Goal: Task Accomplishment & Management: Manage account settings

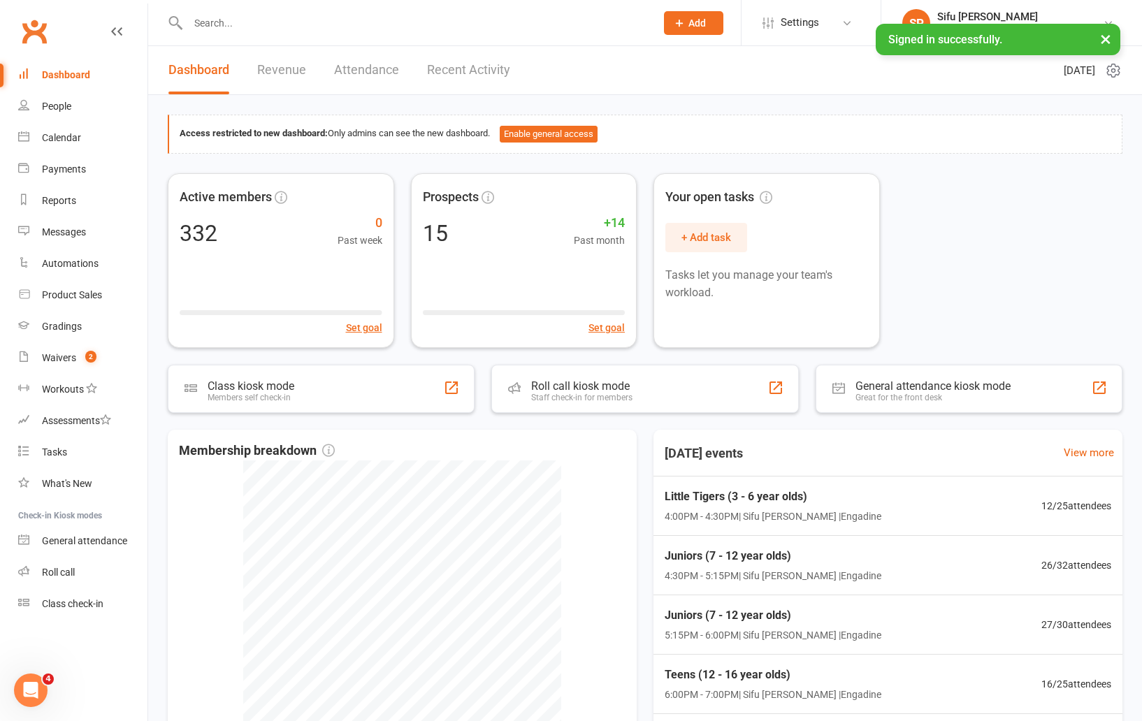
click at [959, 263] on div "Active members 332 0 Past week Set goal Prospects 15 +14 Past month Set goal Yo…" at bounding box center [645, 260] width 954 height 175
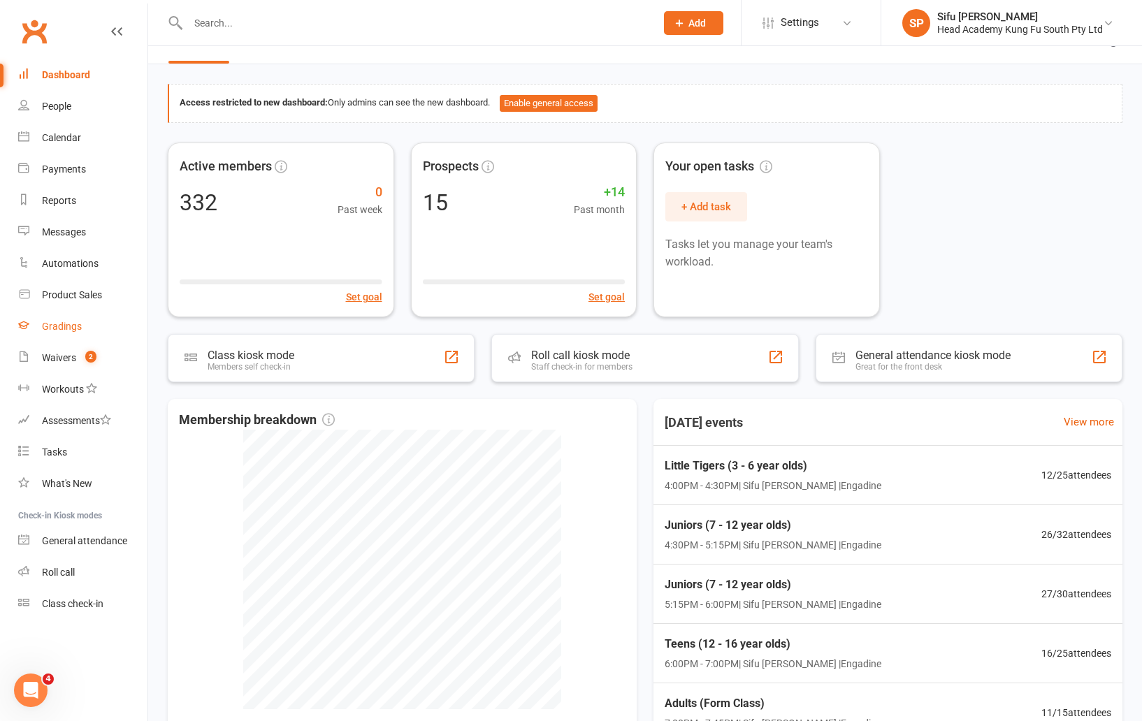
scroll to position [42, 0]
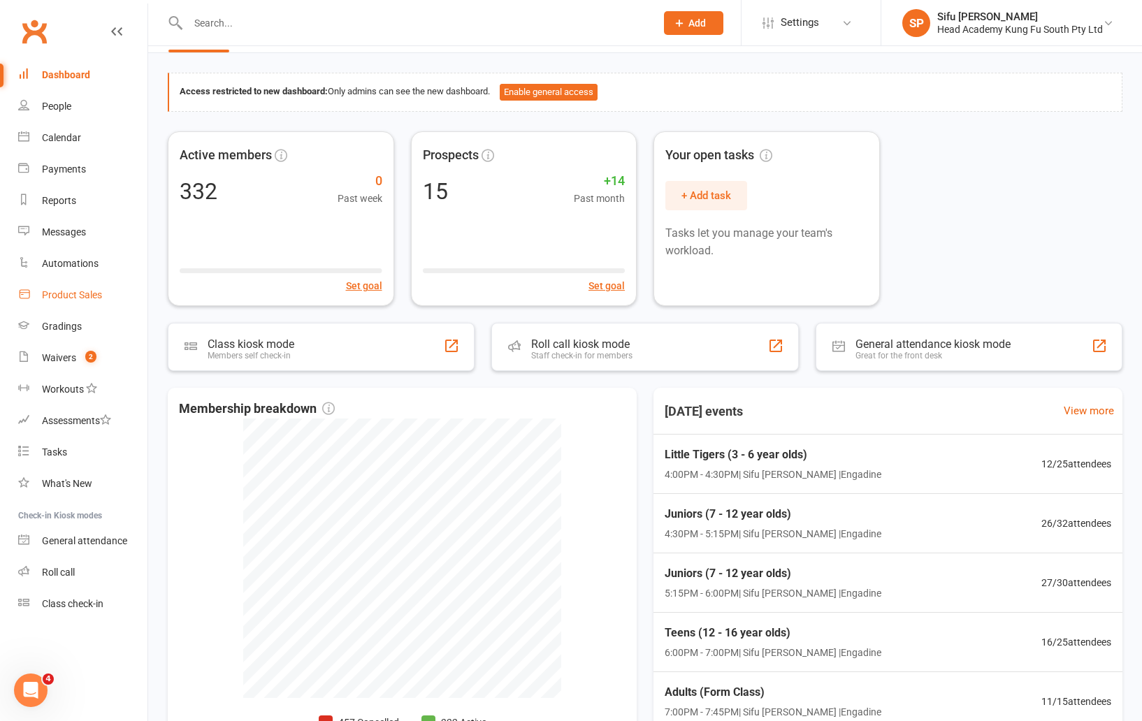
click at [60, 294] on div "Product Sales" at bounding box center [72, 294] width 60 height 11
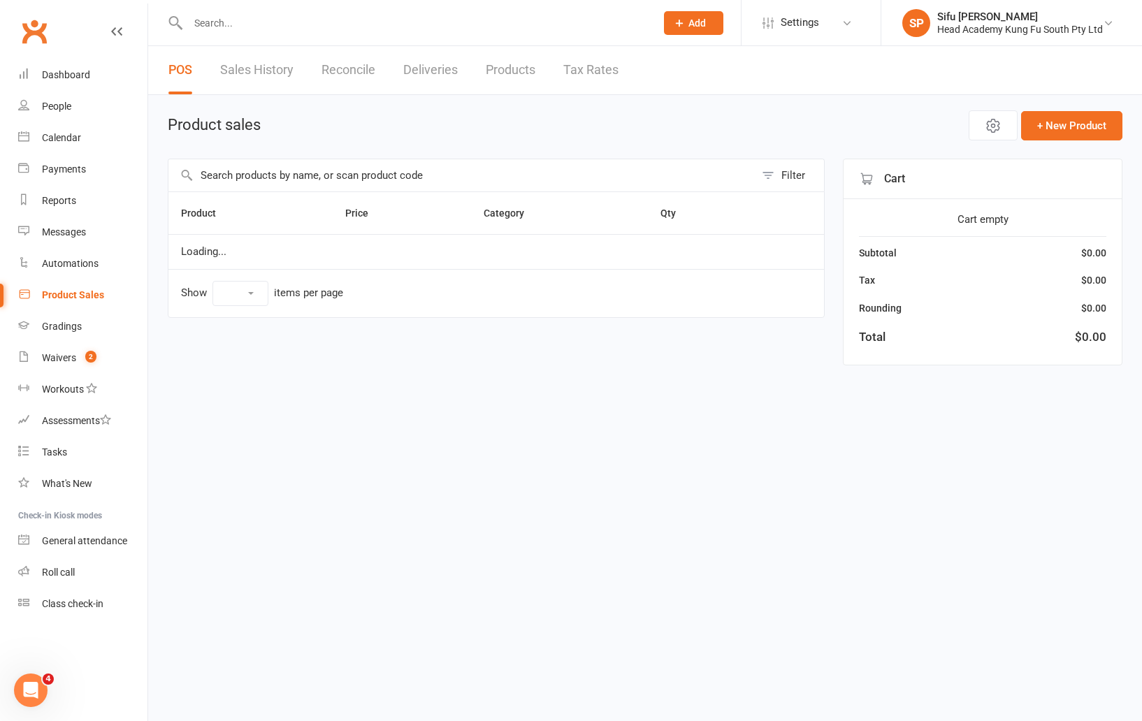
select select "100"
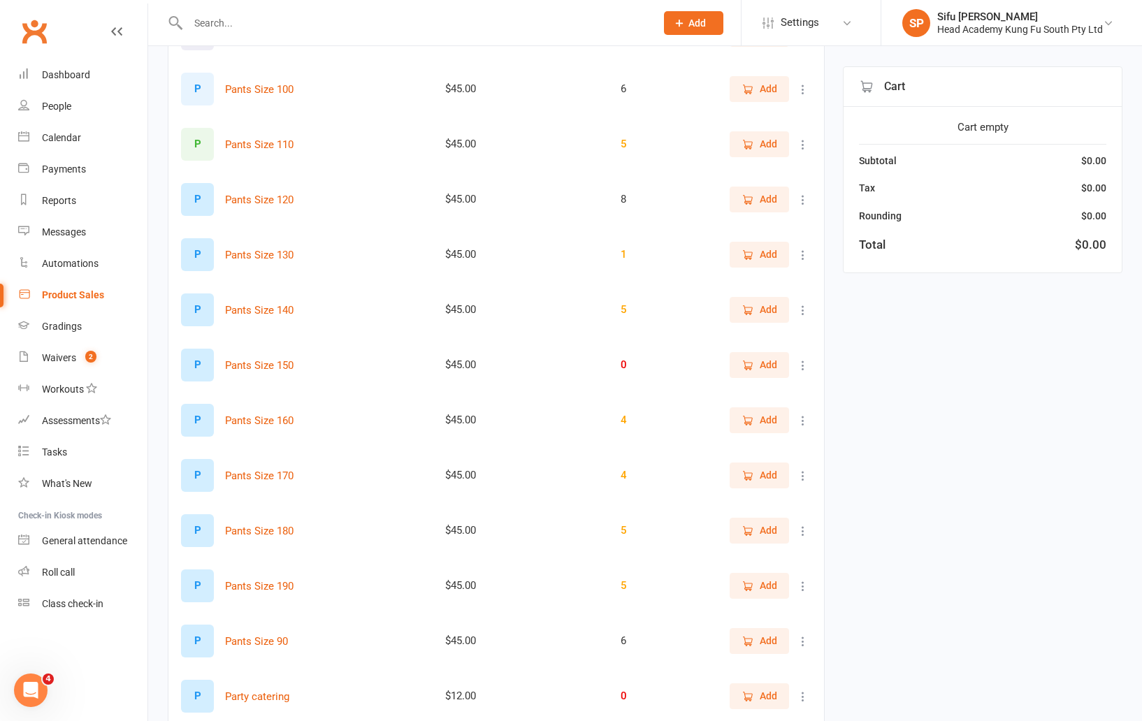
scroll to position [1539, 0]
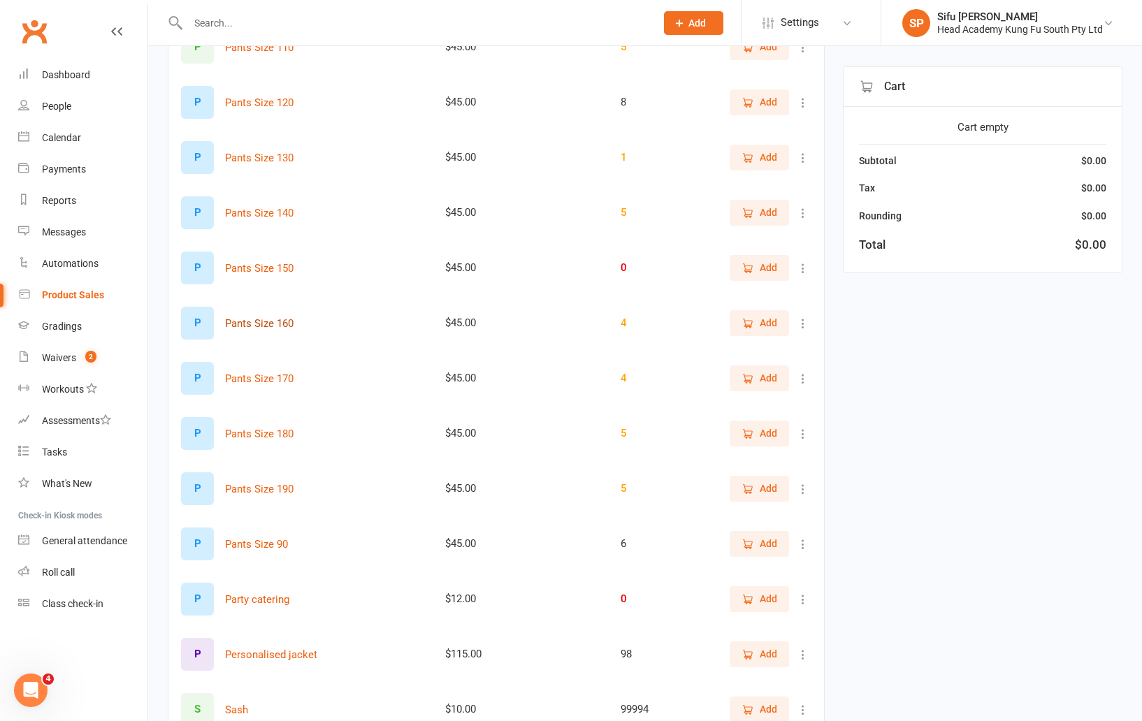
click at [270, 321] on button "Pants Size 160" at bounding box center [259, 323] width 68 height 17
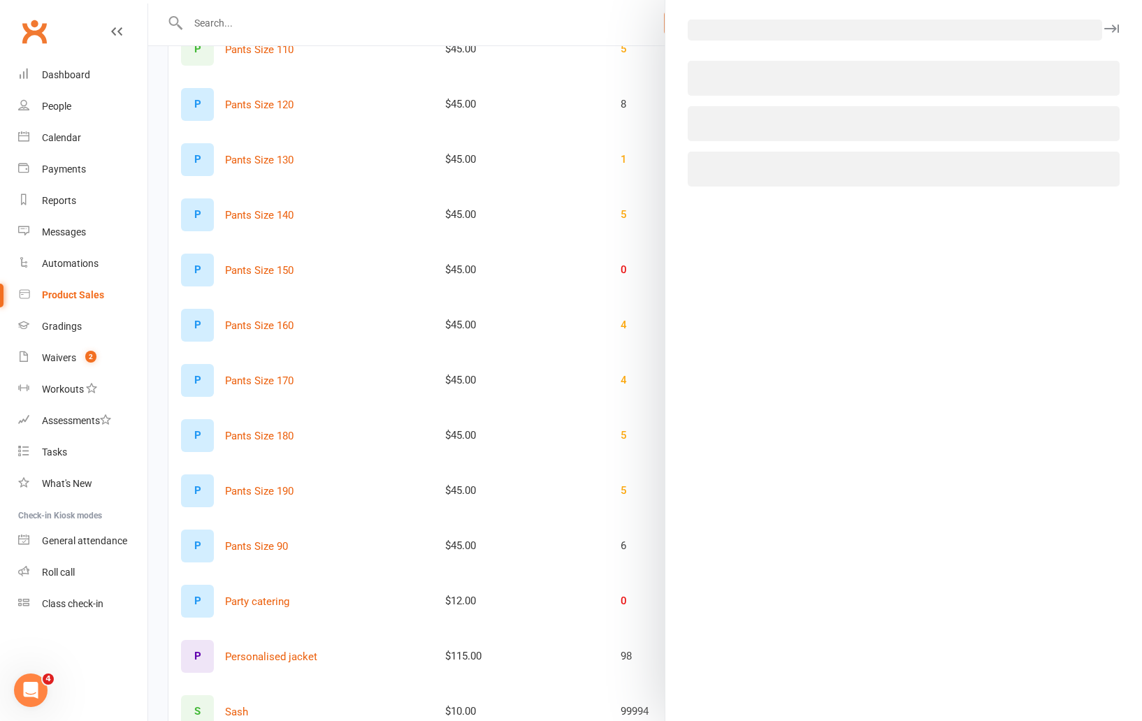
scroll to position [1537, 0]
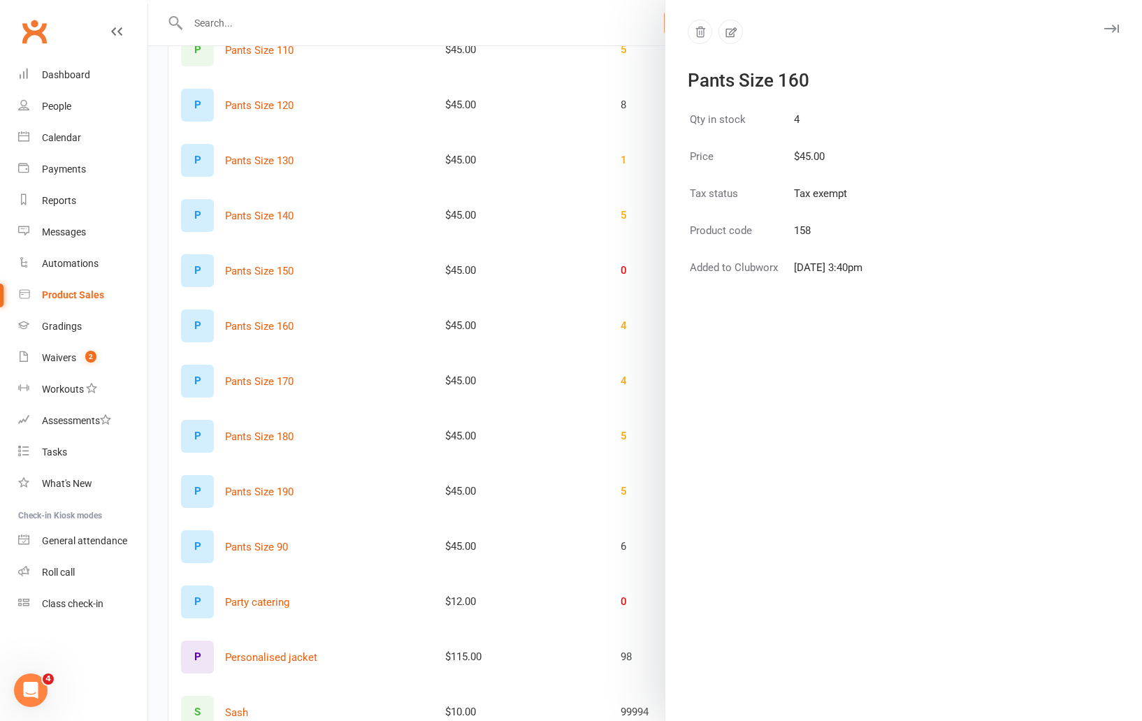
click at [1118, 27] on icon "button" at bounding box center [1111, 28] width 15 height 8
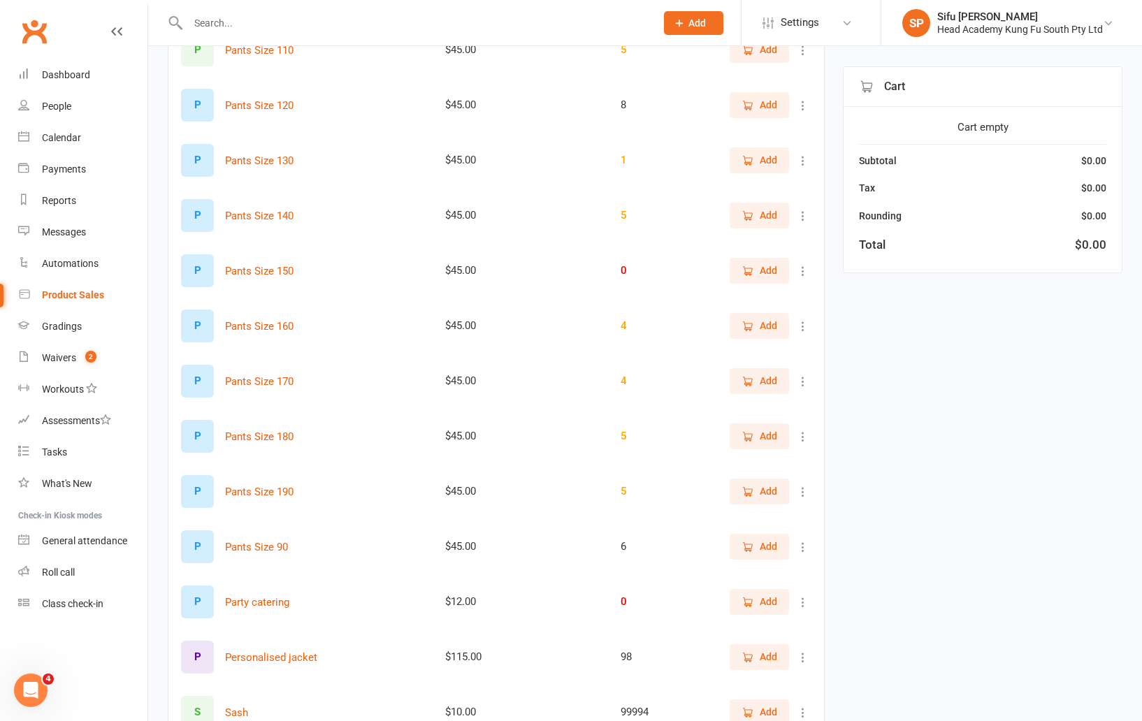
click at [803, 328] on icon at bounding box center [803, 326] width 14 height 14
click at [777, 348] on link "View / Edit" at bounding box center [741, 354] width 138 height 28
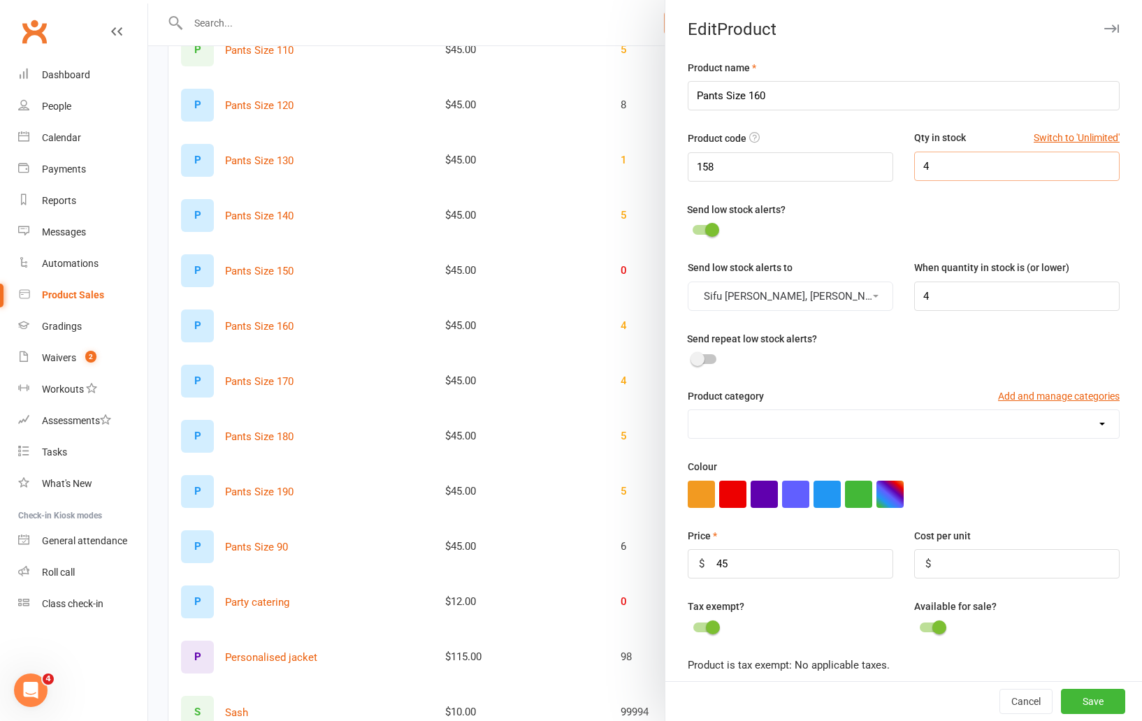
drag, startPoint x: 934, startPoint y: 168, endPoint x: 920, endPoint y: 169, distance: 13.3
click at [920, 169] on input "4" at bounding box center [1016, 166] width 205 height 29
type input "2"
click at [1006, 226] on div at bounding box center [908, 231] width 443 height 17
click at [1083, 695] on button "Save" at bounding box center [1093, 701] width 64 height 25
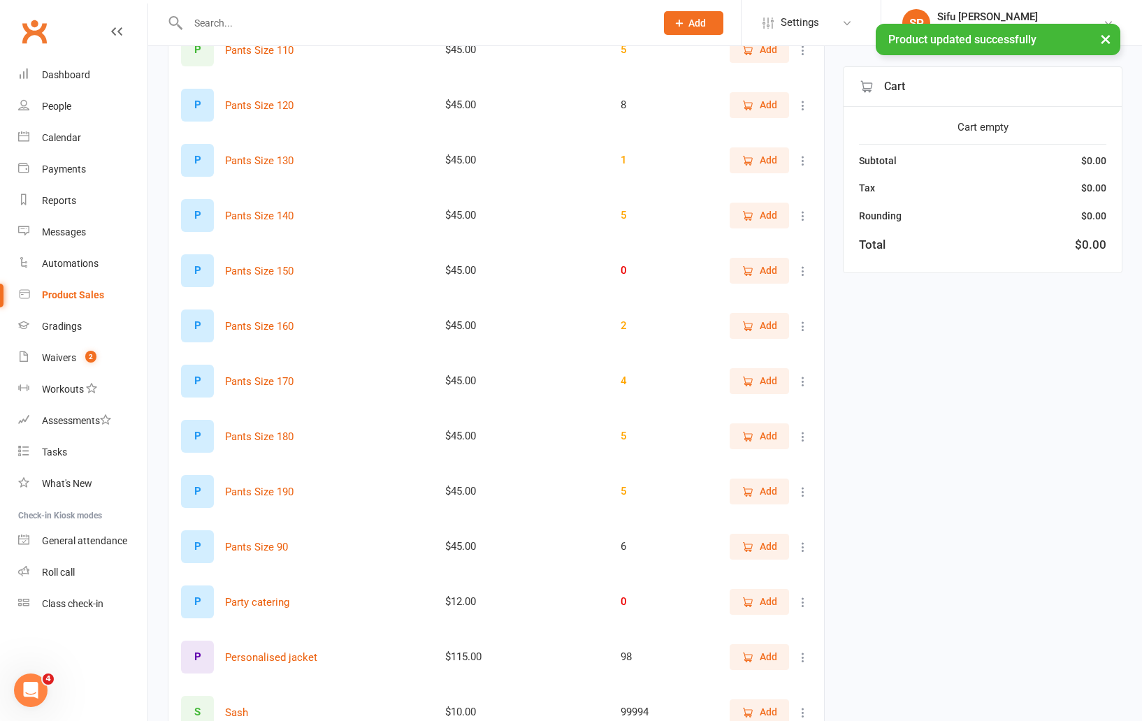
click at [806, 377] on icon at bounding box center [803, 382] width 14 height 14
click at [807, 328] on icon at bounding box center [803, 326] width 14 height 14
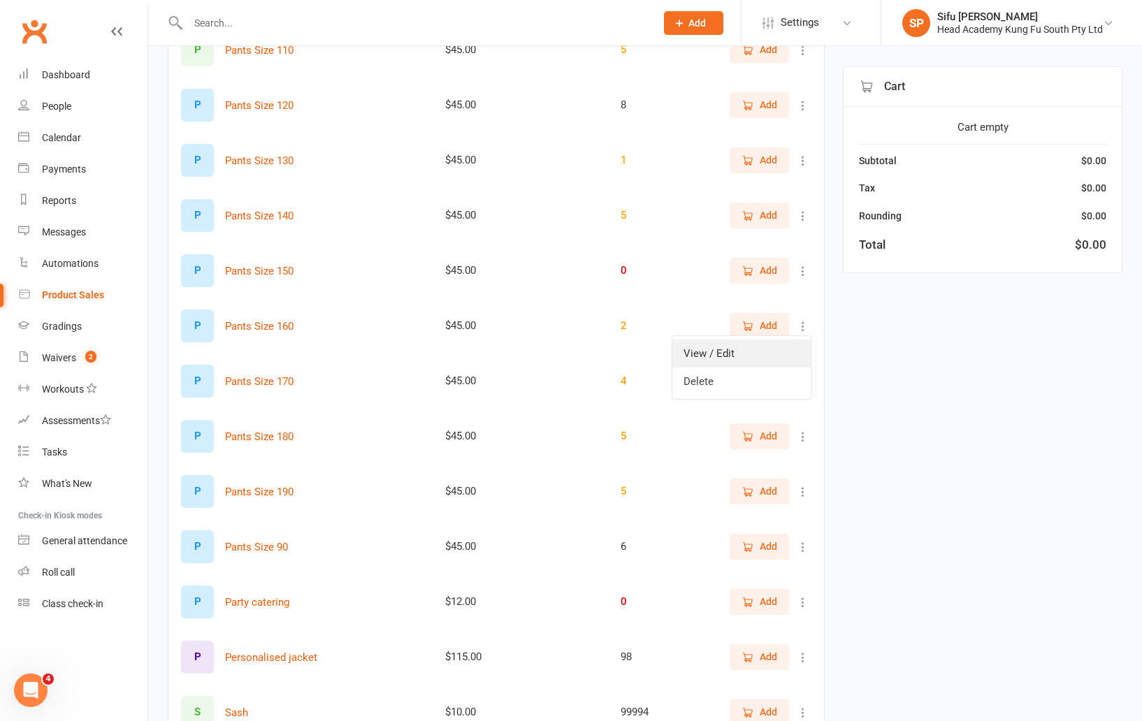
click at [776, 354] on link "View / Edit" at bounding box center [741, 354] width 138 height 28
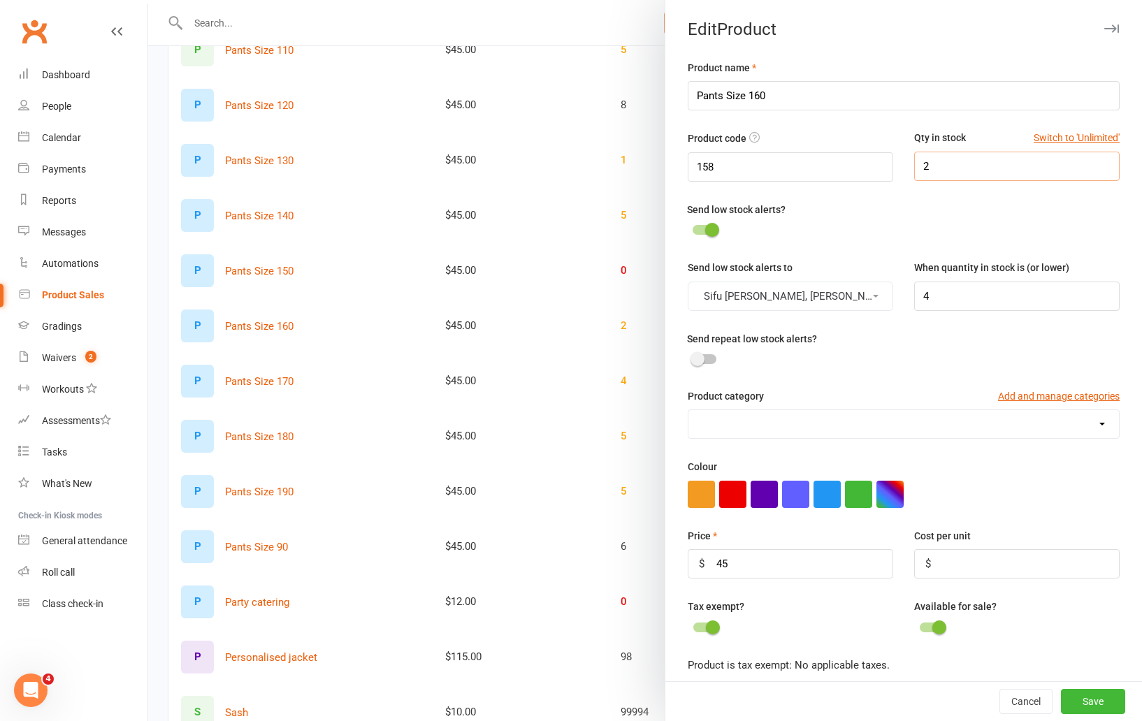
drag, startPoint x: 938, startPoint y: 165, endPoint x: 909, endPoint y: 165, distance: 29.3
click at [909, 165] on div "Qty in stock Switch to 'Unlimited' 2" at bounding box center [1016, 155] width 226 height 50
type input "3"
click at [992, 213] on div "Send low stock alerts?" at bounding box center [908, 220] width 443 height 38
click at [1083, 692] on button "Save" at bounding box center [1093, 701] width 64 height 25
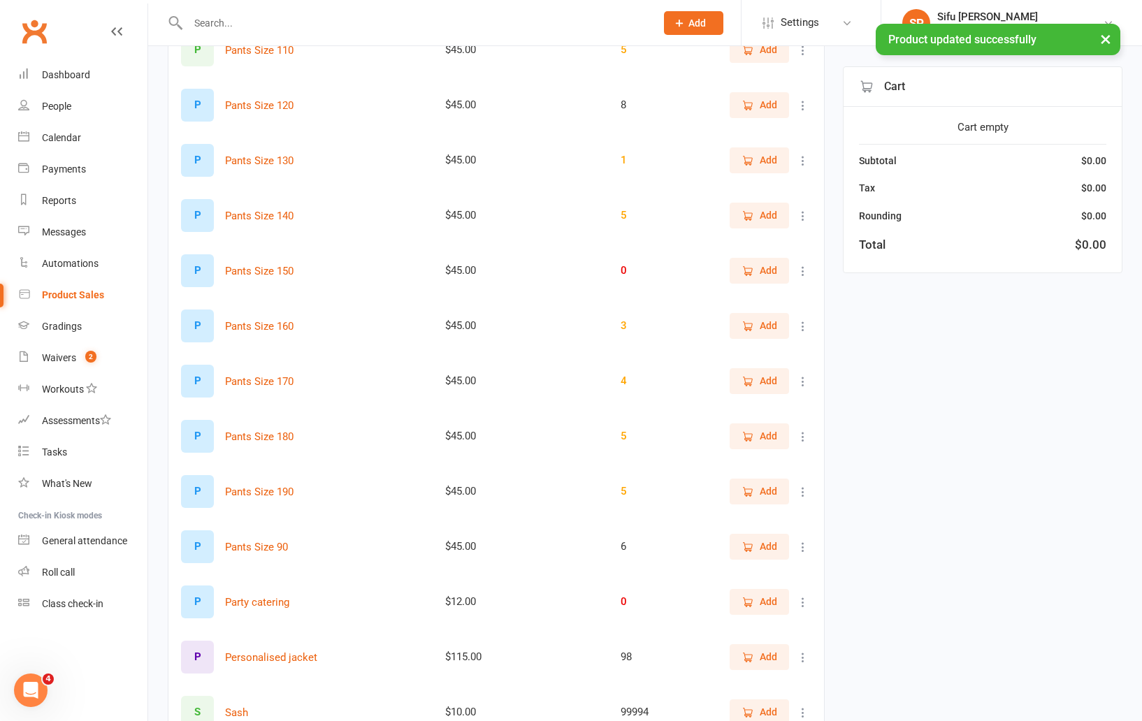
click at [801, 439] on icon at bounding box center [803, 437] width 14 height 14
click at [782, 458] on link "View / Edit" at bounding box center [741, 464] width 138 height 28
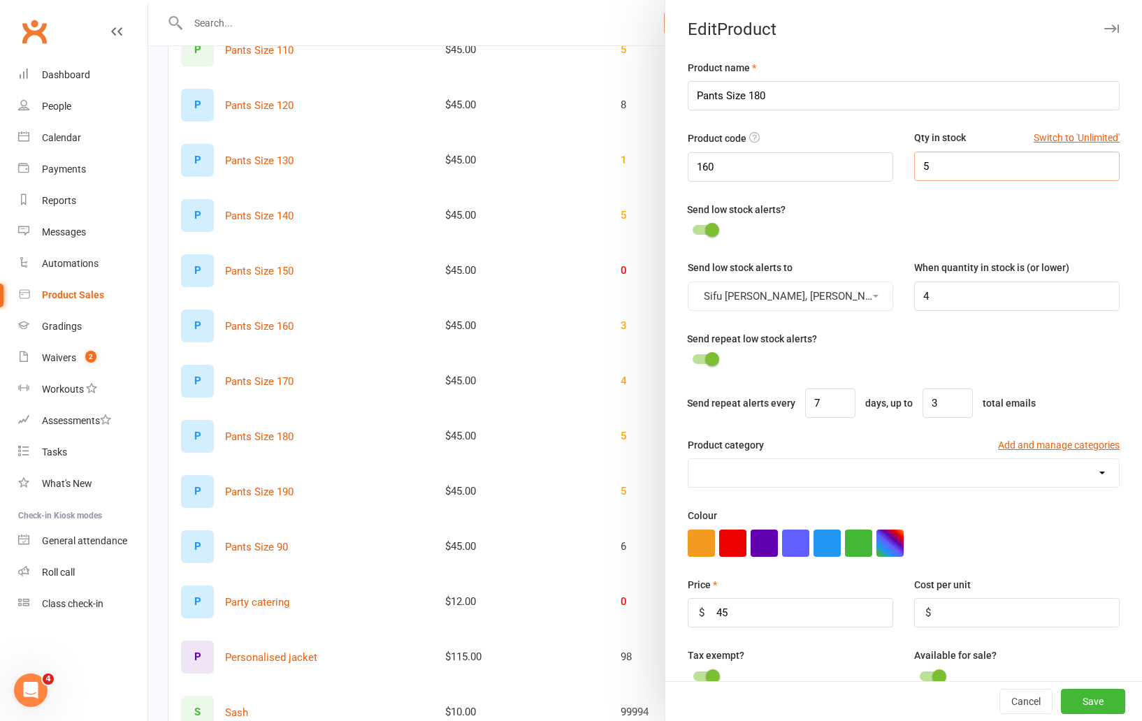
drag, startPoint x: 948, startPoint y: 168, endPoint x: 904, endPoint y: 166, distance: 44.1
click at [904, 166] on div "Qty in stock Switch to 'Unlimited' 5" at bounding box center [1016, 155] width 226 height 50
type input "4"
click at [1085, 700] on button "Save" at bounding box center [1093, 701] width 64 height 25
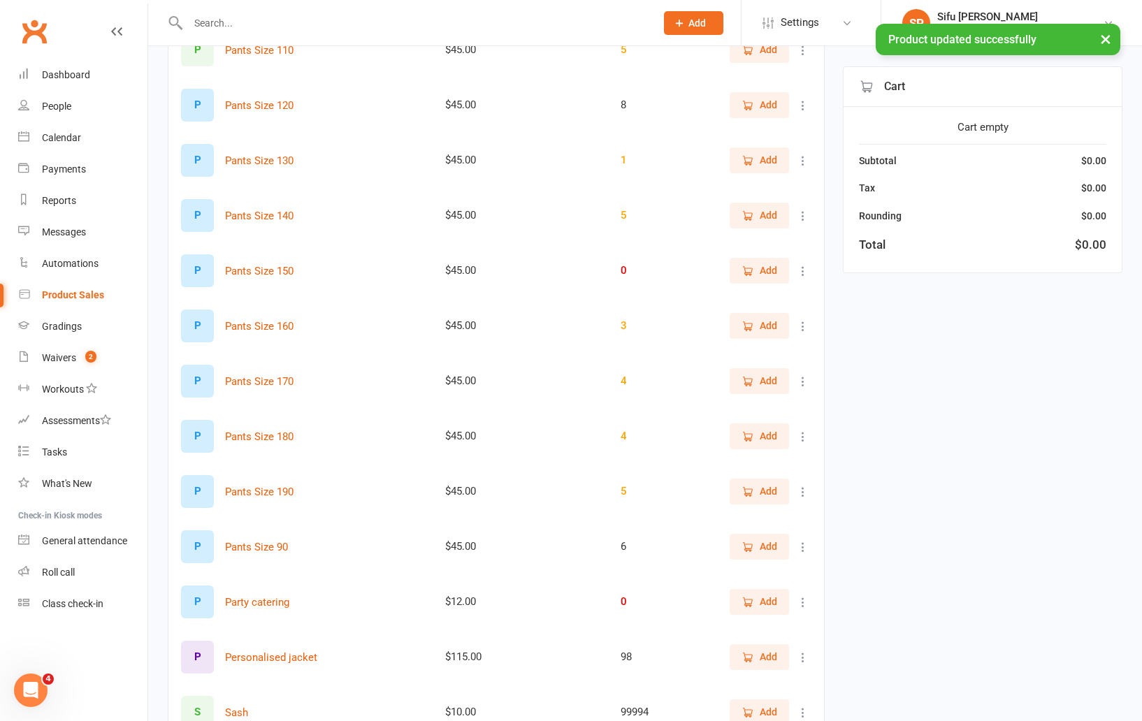
click at [804, 377] on icon at bounding box center [803, 382] width 14 height 14
click at [773, 416] on link "View / Edit" at bounding box center [741, 409] width 138 height 28
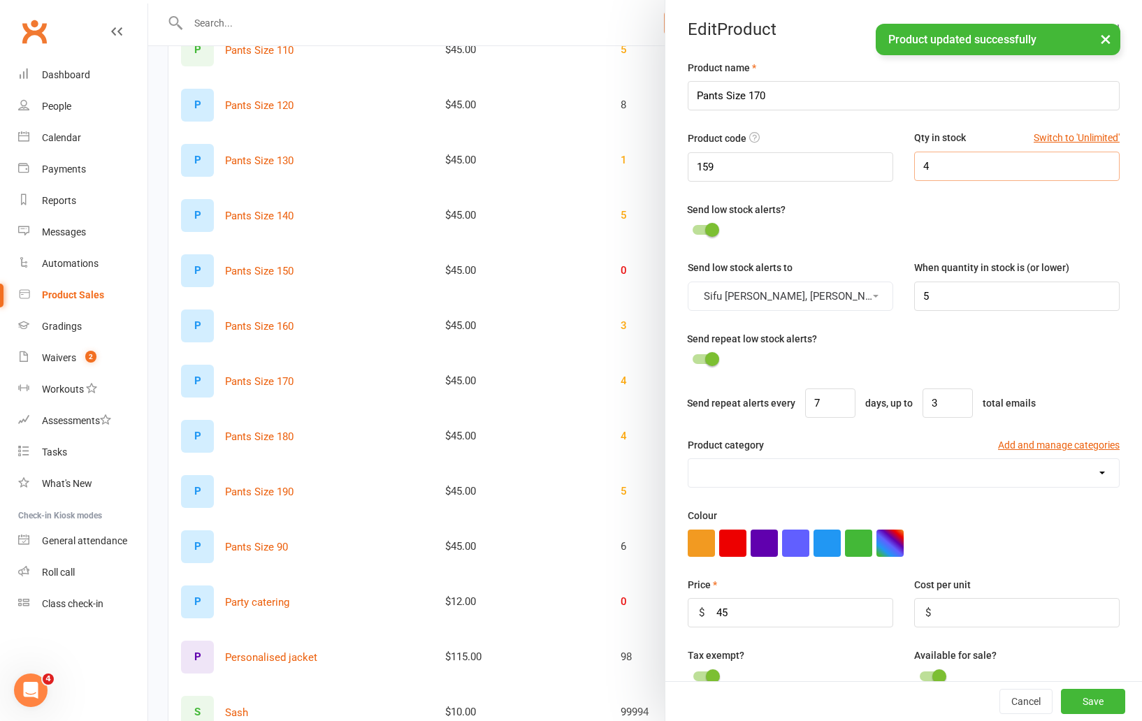
drag, startPoint x: 946, startPoint y: 167, endPoint x: 892, endPoint y: 166, distance: 54.5
click at [891, 166] on div "Product code 159 Qty in stock Switch to 'Unlimited' 4" at bounding box center [903, 165] width 453 height 71
type input "3"
click at [1098, 698] on button "Save" at bounding box center [1093, 701] width 64 height 25
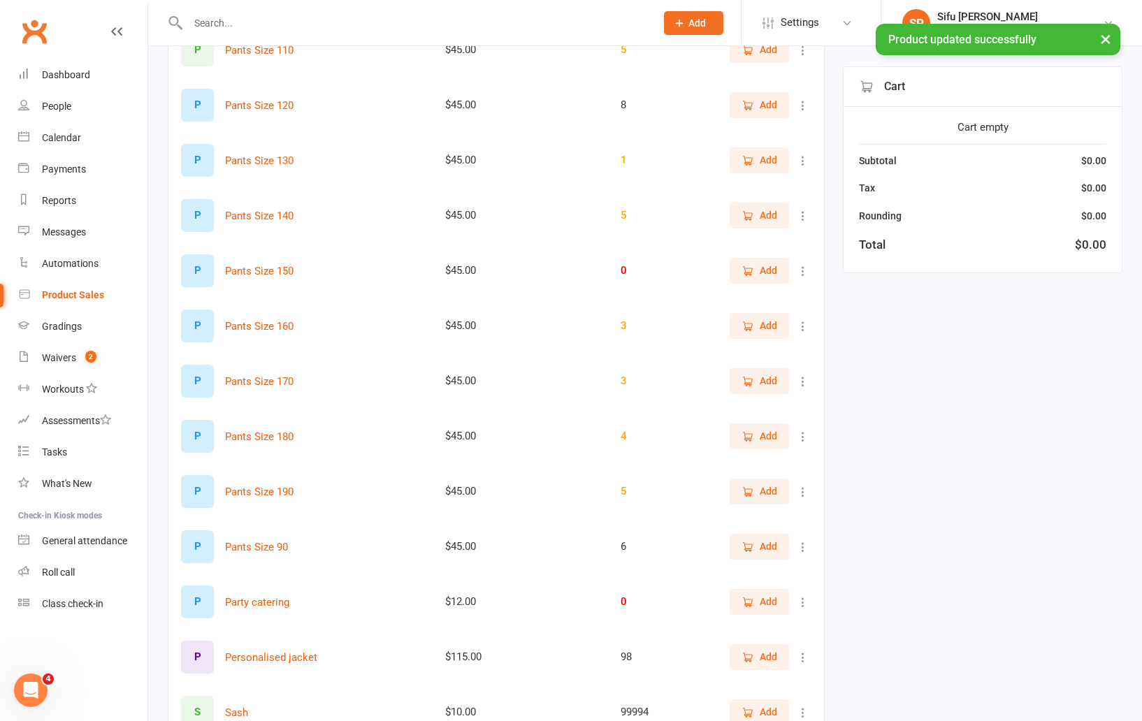
click at [880, 580] on div "Filter Product Price Category Qty A Additional party guests $30.00 9978 Add B B…" at bounding box center [645, 128] width 954 height 3015
click at [874, 561] on div "Filter Product Price Category Qty A Additional party guests $30.00 9978 Add B B…" at bounding box center [645, 128] width 954 height 3015
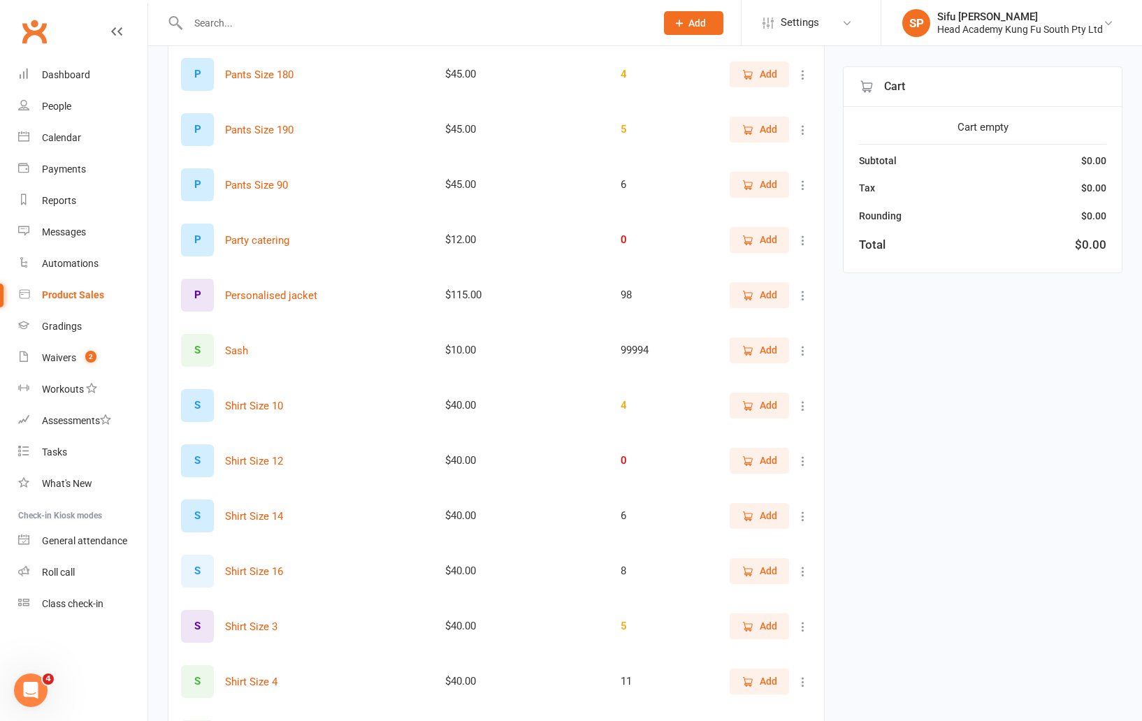
scroll to position [1940, 0]
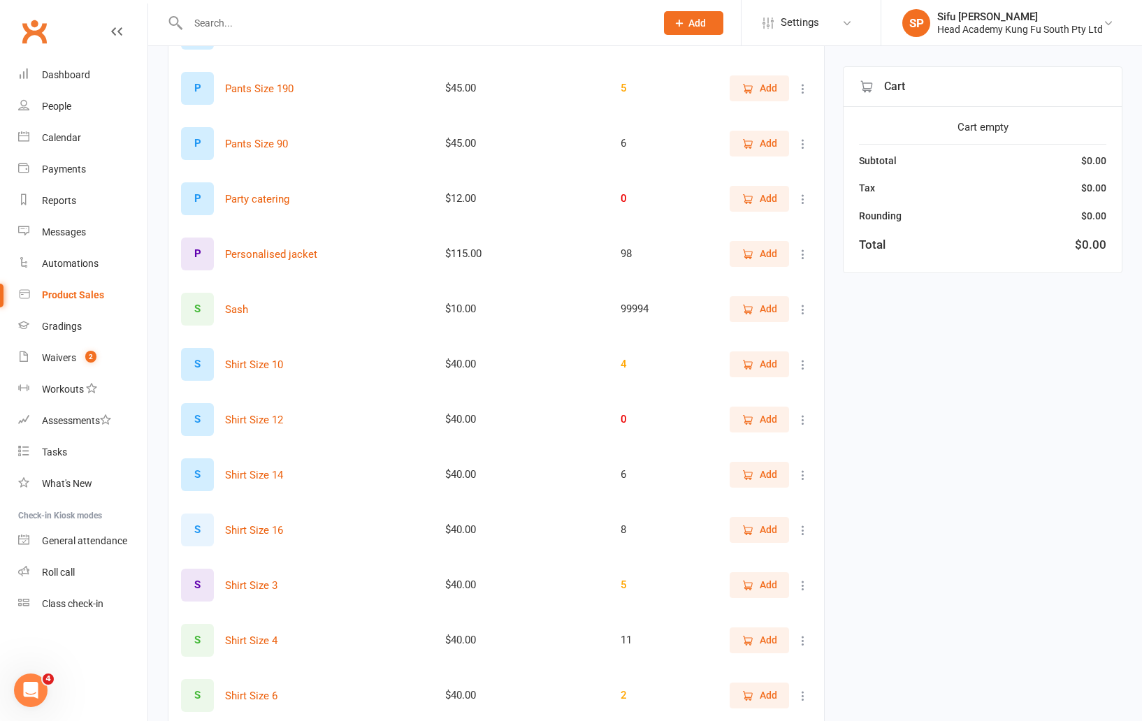
click at [804, 477] on icon at bounding box center [803, 475] width 14 height 14
click at [756, 504] on link "View / Edit" at bounding box center [741, 502] width 138 height 28
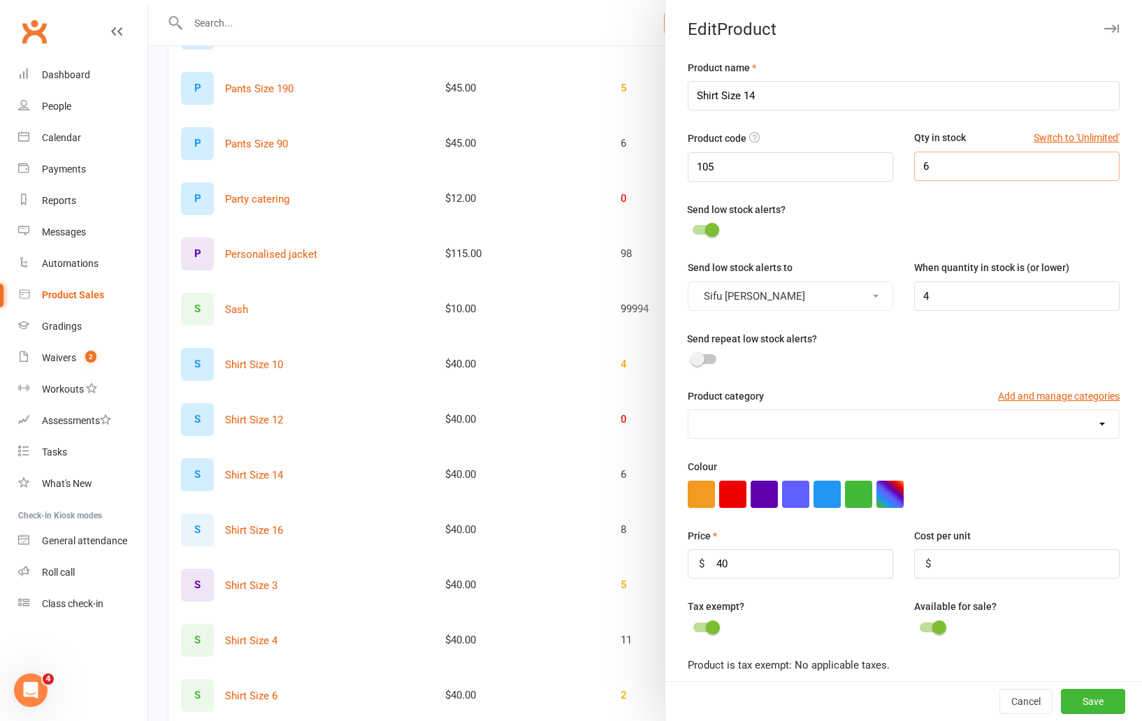
drag, startPoint x: 969, startPoint y: 173, endPoint x: 913, endPoint y: 169, distance: 56.7
click at [913, 169] on div "Qty in stock Switch to 'Unlimited' 6" at bounding box center [1016, 155] width 226 height 50
type input "4"
click at [1089, 248] on div "Send low stock alerts?" at bounding box center [903, 230] width 453 height 58
click at [1092, 698] on button "Save" at bounding box center [1093, 701] width 64 height 25
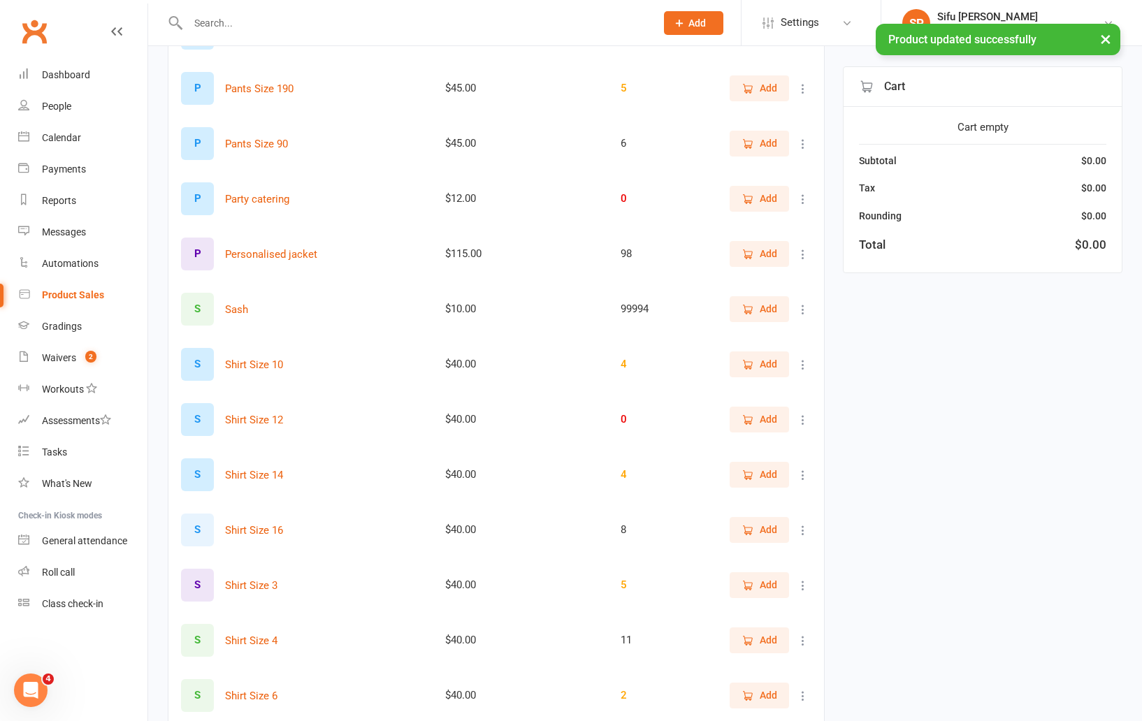
click at [801, 525] on icon at bounding box center [803, 530] width 14 height 14
click at [774, 551] on link "View / Edit" at bounding box center [741, 558] width 138 height 28
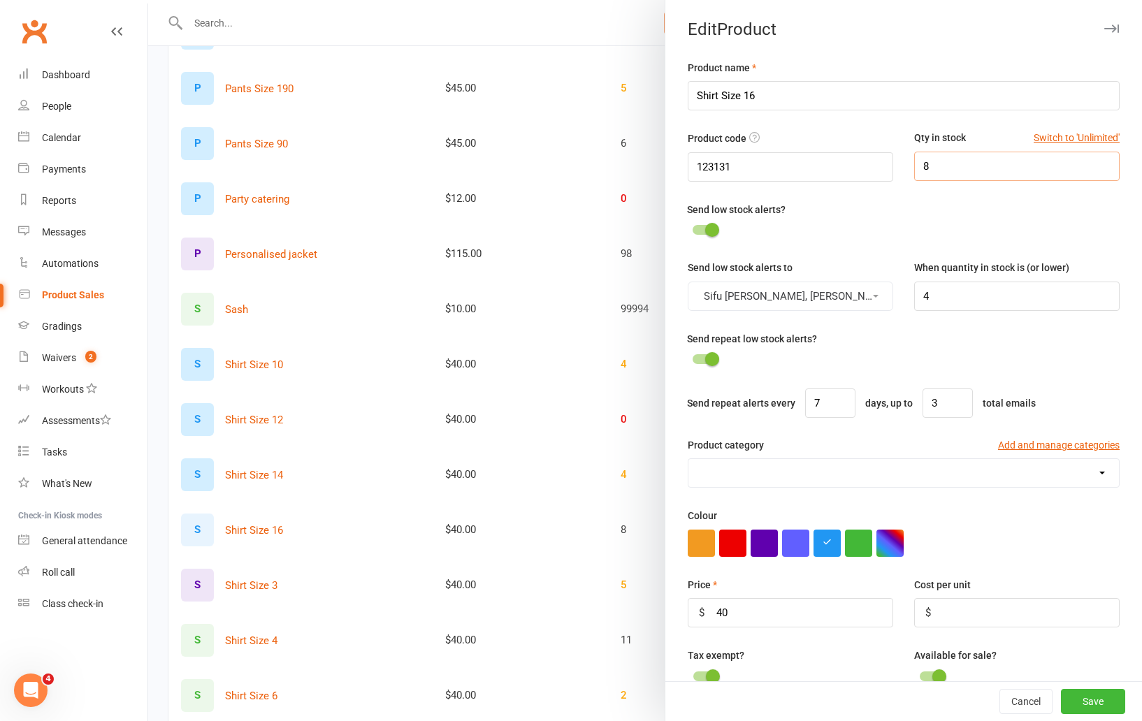
drag, startPoint x: 938, startPoint y: 173, endPoint x: 918, endPoint y: 173, distance: 19.6
click at [918, 173] on input "8" at bounding box center [1016, 166] width 205 height 29
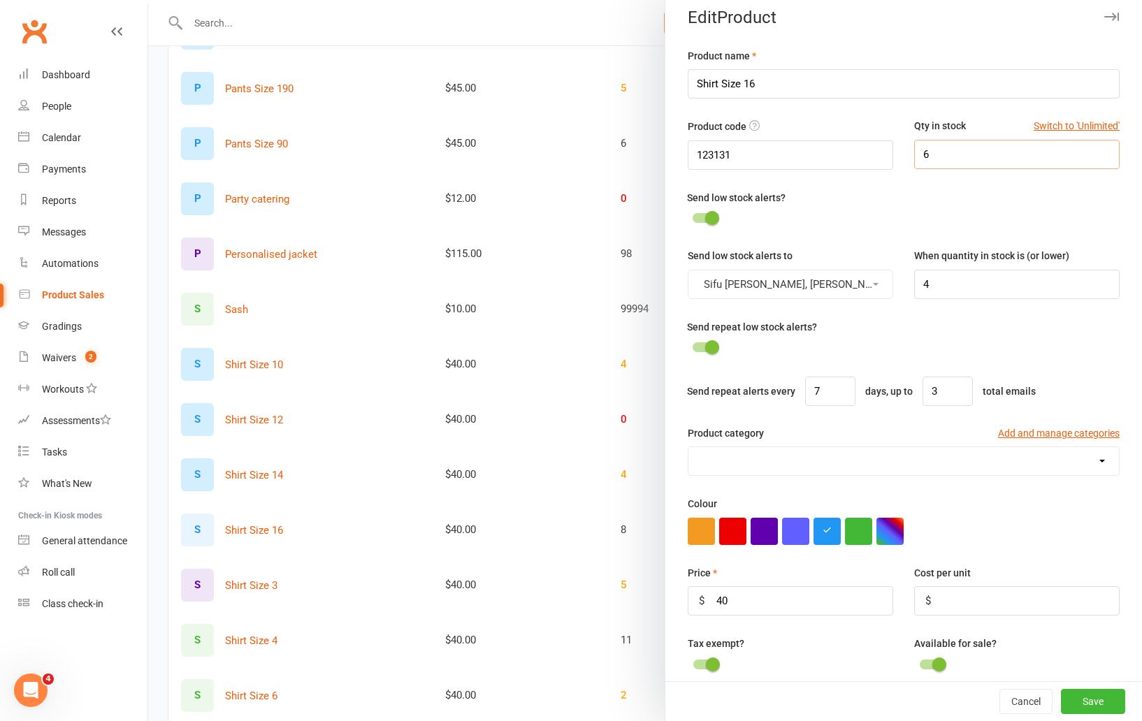
scroll to position [15, 0]
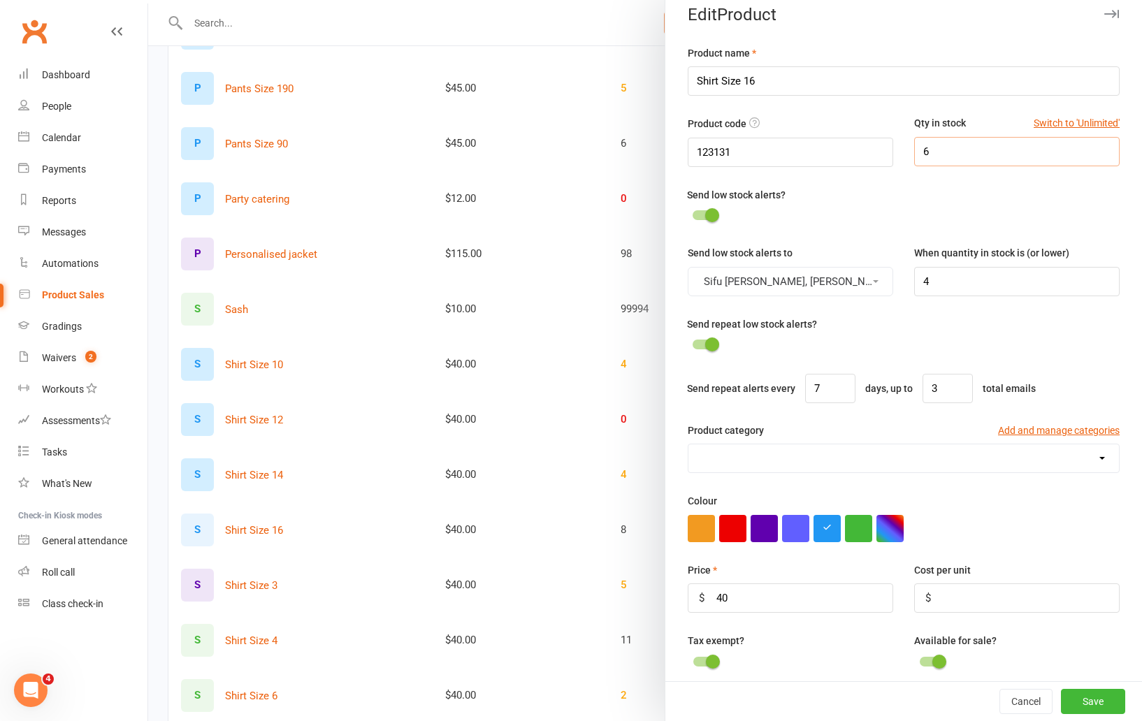
type input "6"
click at [1092, 699] on button "Save" at bounding box center [1093, 701] width 64 height 25
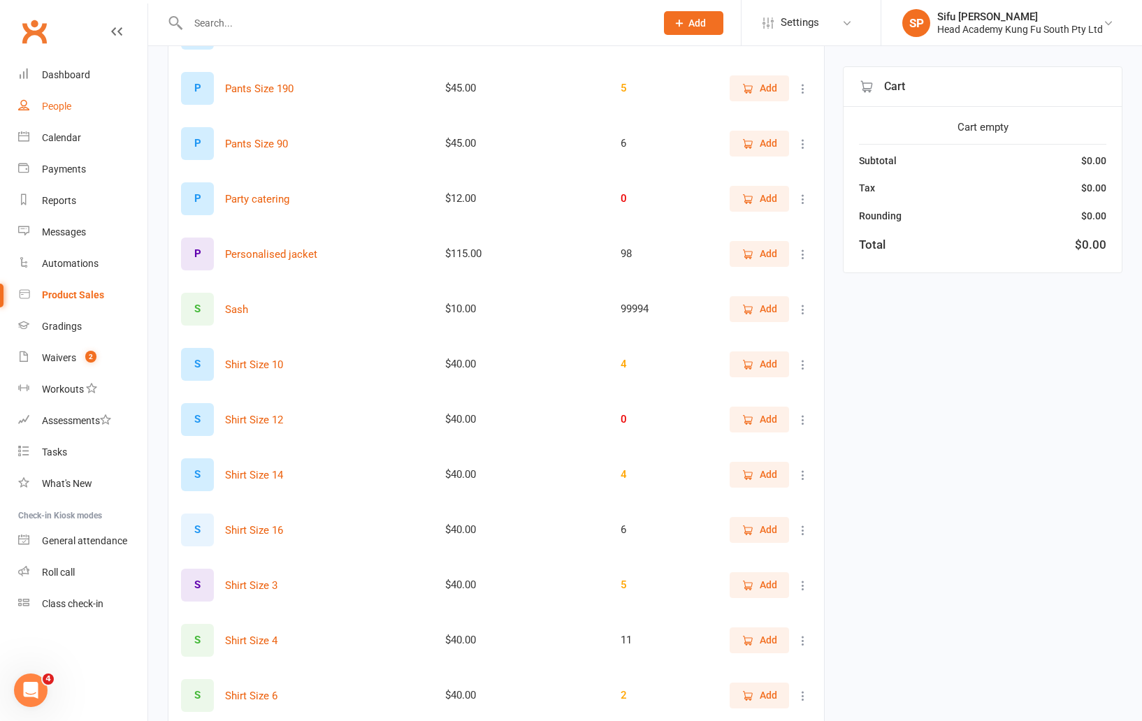
click at [65, 107] on div "People" at bounding box center [56, 106] width 29 height 11
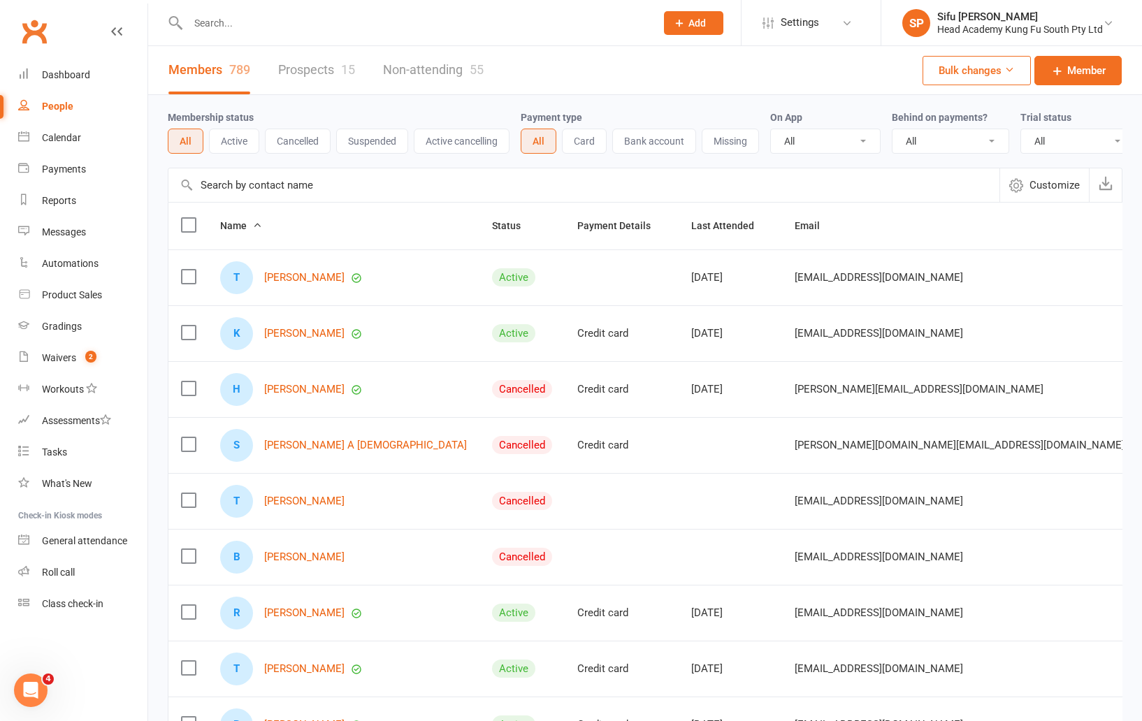
click at [301, 19] on input "text" at bounding box center [415, 23] width 462 height 20
click at [210, 24] on input "text" at bounding box center [415, 23] width 462 height 20
click at [429, 19] on input "text" at bounding box center [415, 23] width 462 height 20
click at [217, 30] on input "text" at bounding box center [415, 23] width 462 height 20
type input "aperg"
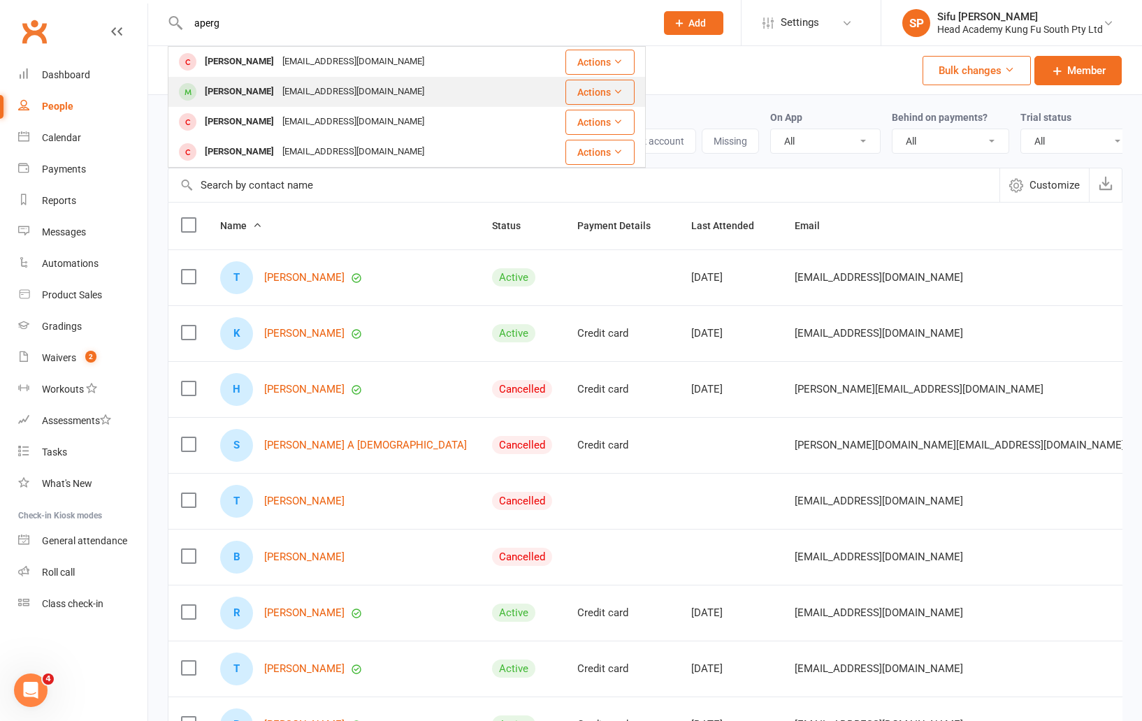
click at [278, 91] on div "[EMAIL_ADDRESS][DOMAIN_NAME]" at bounding box center [353, 92] width 150 height 20
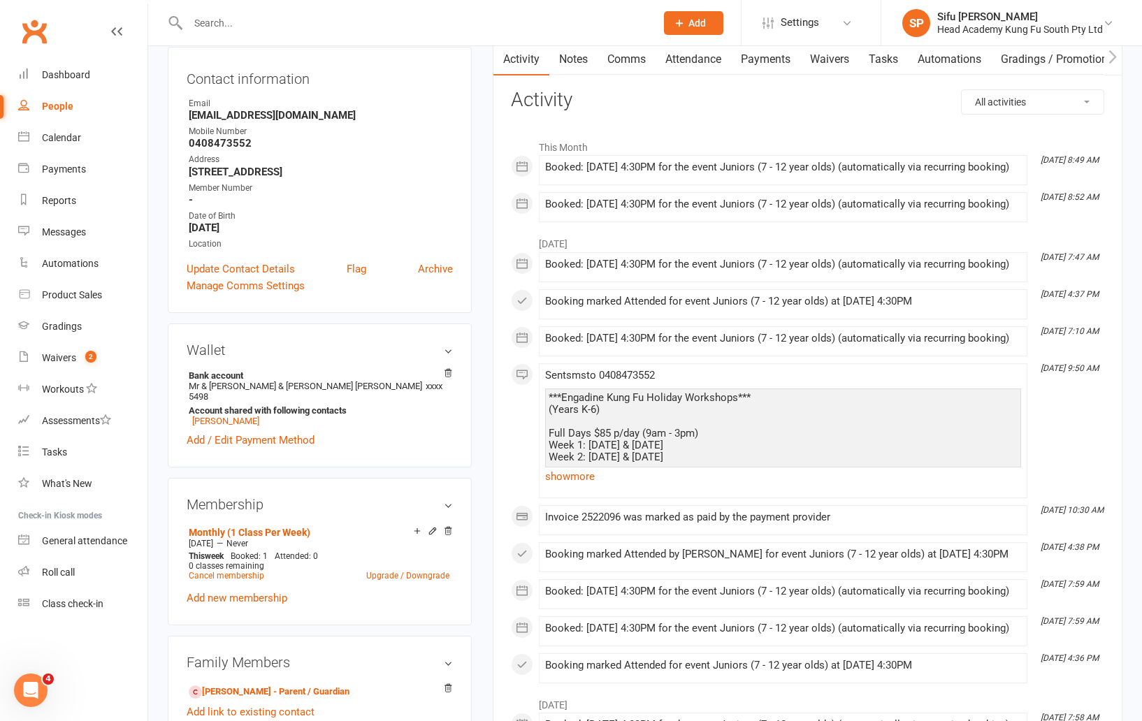
scroll to position [147, 0]
click at [718, 85] on div "Activity Notes Comms Attendance Payments Waivers Tasks Automations Gradings / P…" at bounding box center [808, 660] width 630 height 1237
click at [759, 66] on link "Payments" at bounding box center [765, 59] width 69 height 32
